Goal: Navigation & Orientation: Find specific page/section

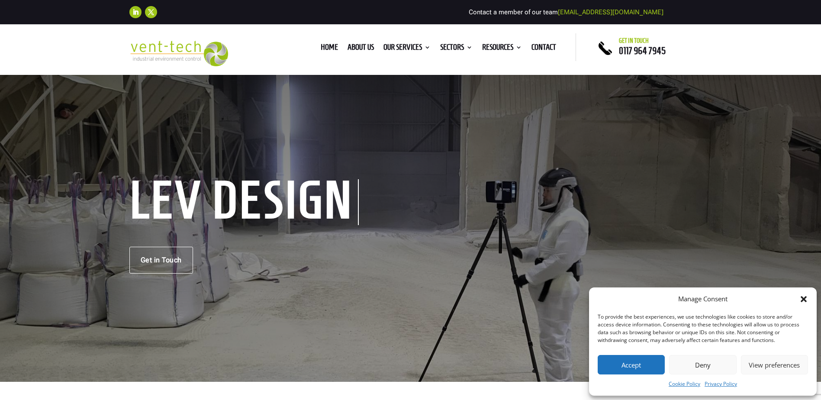
click at [258, 52] on div "Home About us Our Services Consultancy Design Installation Commissioning Testin…" at bounding box center [400, 47] width 311 height 13
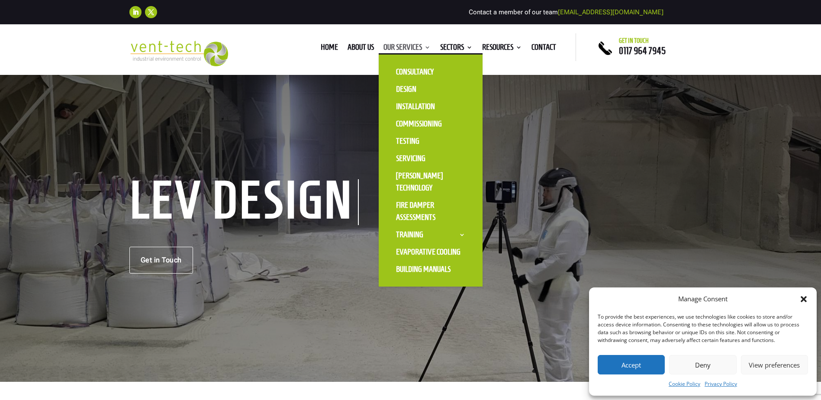
click at [400, 44] on link "Our Services" at bounding box center [406, 49] width 47 height 10
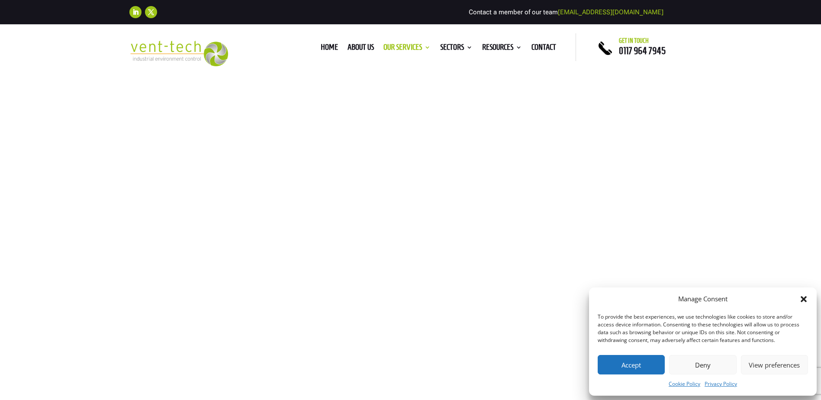
click at [702, 364] on button "Deny" at bounding box center [702, 364] width 67 height 19
